Goal: Check status: Check status

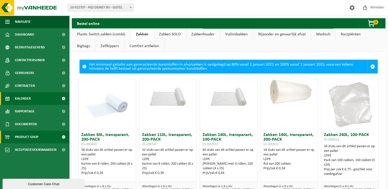
click at [27, 99] on span "Kalender" at bounding box center [23, 98] width 16 height 13
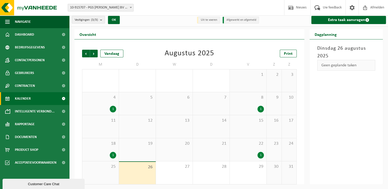
click at [262, 154] on div "1" at bounding box center [260, 155] width 6 height 7
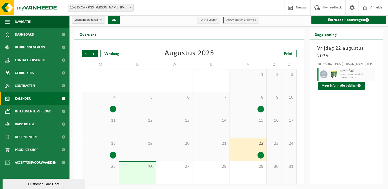
click at [114, 155] on div "1" at bounding box center [113, 155] width 6 height 7
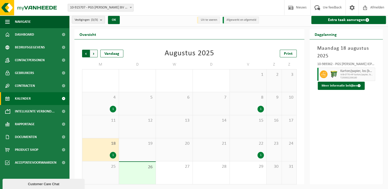
click at [94, 53] on span "Volgende" at bounding box center [94, 54] width 8 height 8
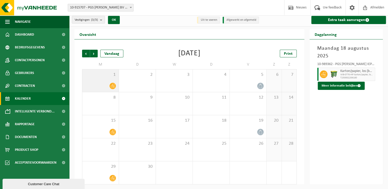
click at [112, 87] on icon at bounding box center [113, 86] width 4 height 4
